Goal: Information Seeking & Learning: Learn about a topic

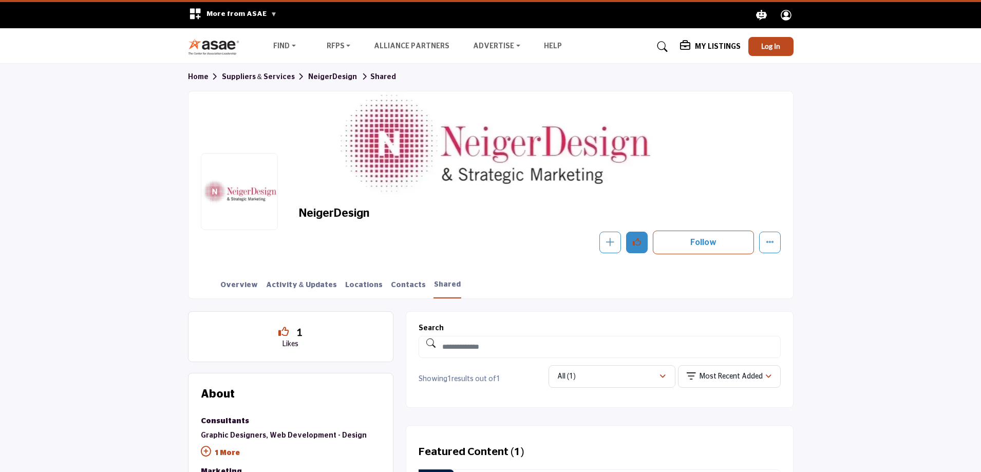
click at [628, 244] on button "Like" at bounding box center [637, 243] width 22 height 22
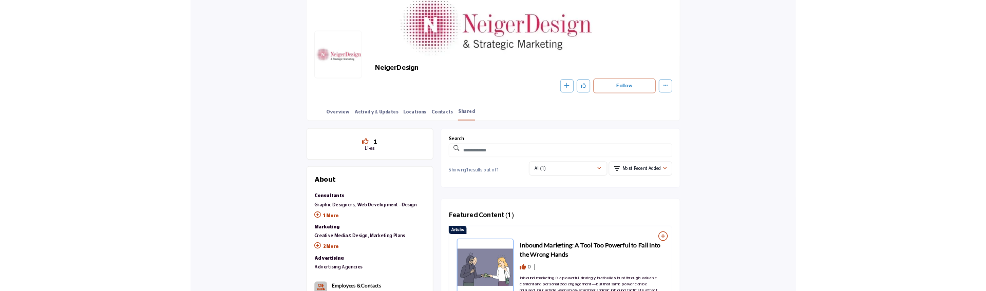
scroll to position [308, 0]
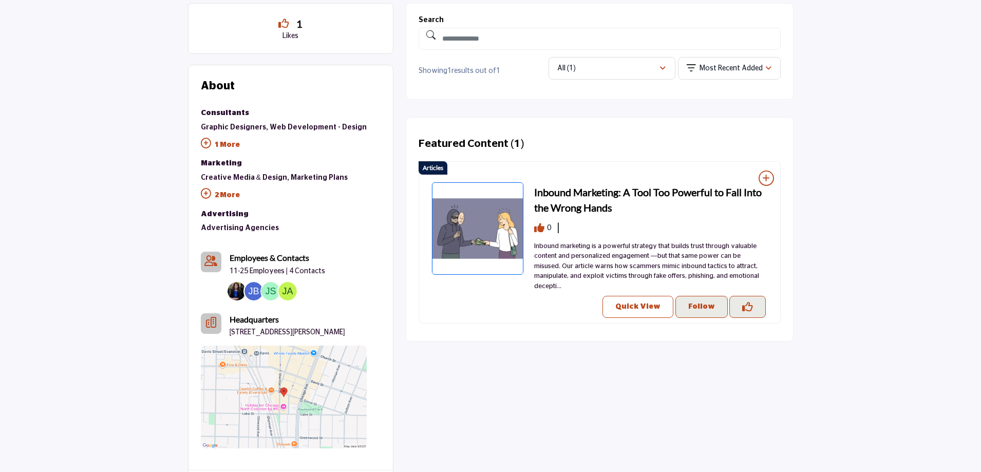
click at [649, 301] on p "Quick View" at bounding box center [637, 306] width 45 height 11
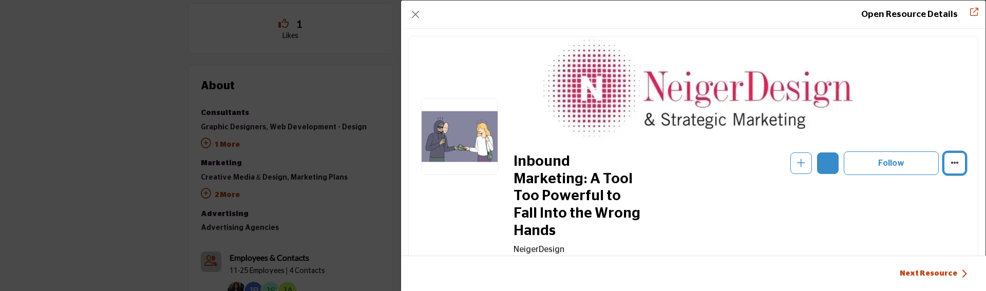
click at [955, 158] on button "More Options" at bounding box center [955, 164] width 22 height 22
click at [953, 167] on button "More Options" at bounding box center [955, 164] width 22 height 22
click at [409, 14] on div "Open Resource Details" at bounding box center [693, 15] width 584 height 28
